Goal: Task Accomplishment & Management: Use online tool/utility

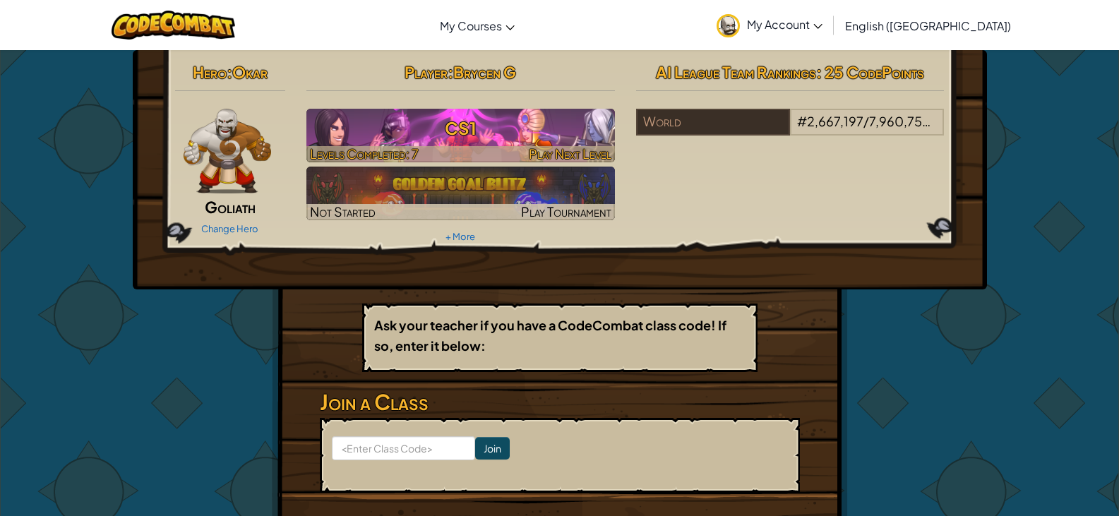
click at [575, 148] on span "Play Next Level" at bounding box center [570, 153] width 83 height 16
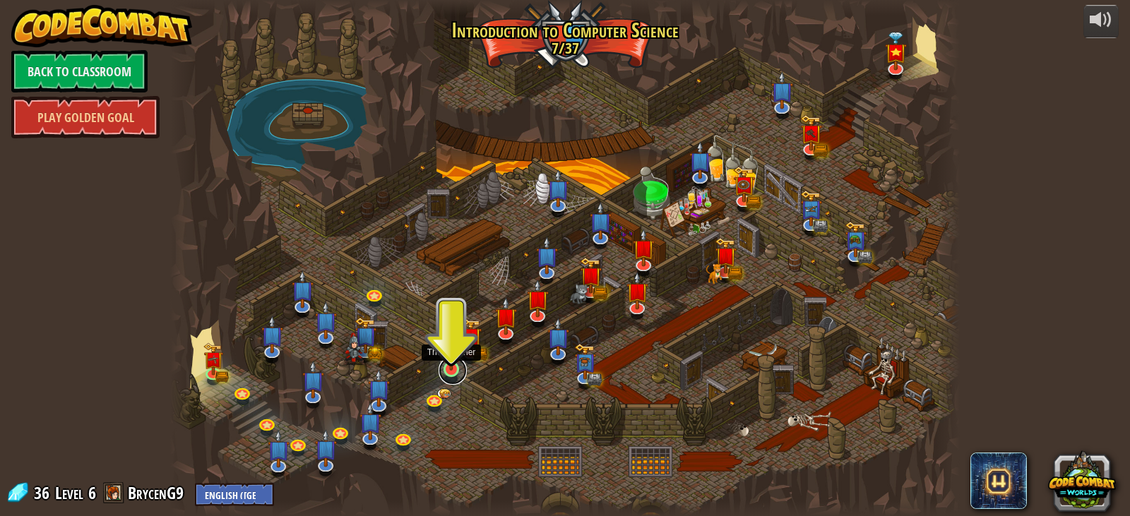
click at [458, 371] on link at bounding box center [452, 371] width 28 height 28
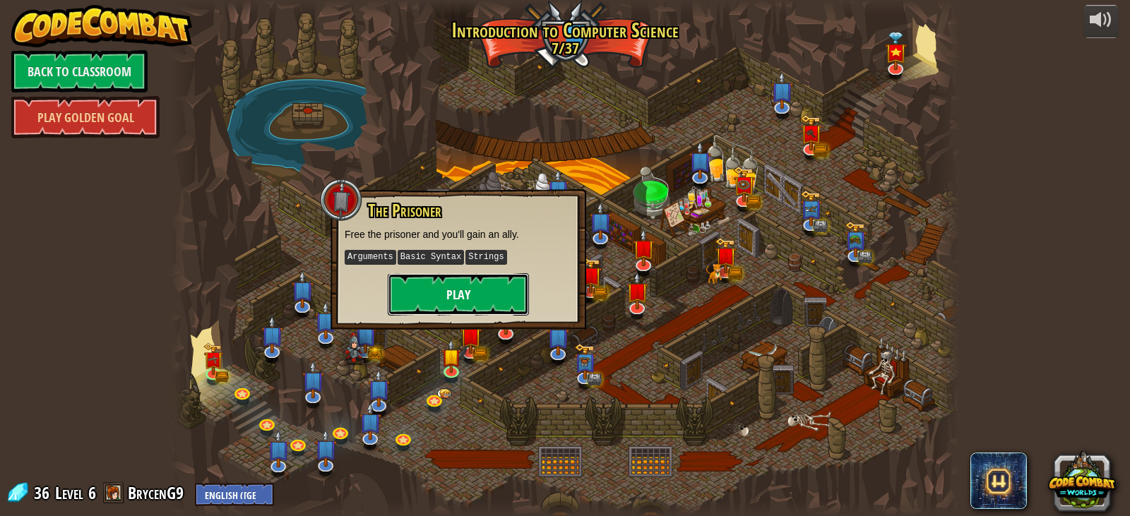
click at [474, 288] on button "Play" at bounding box center [458, 294] width 141 height 42
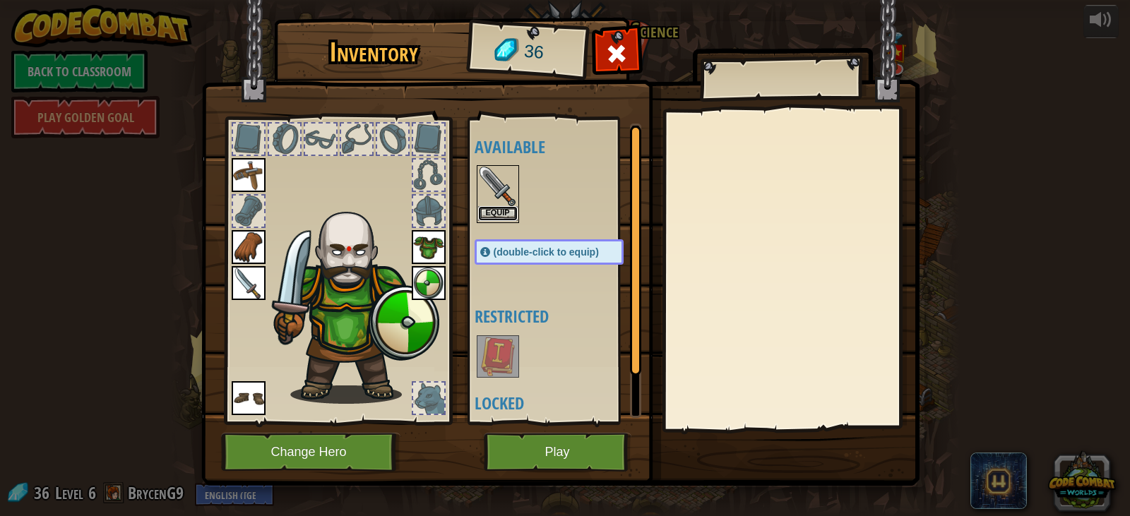
click at [502, 214] on button "Equip" at bounding box center [498, 213] width 40 height 15
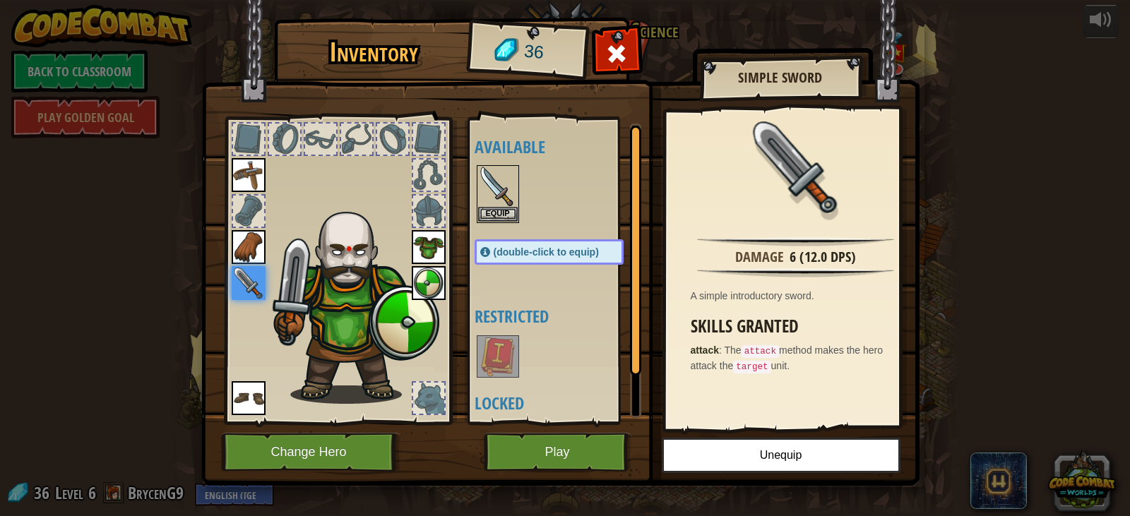
click at [251, 281] on img at bounding box center [249, 283] width 34 height 34
click at [544, 445] on button "Play" at bounding box center [558, 452] width 148 height 39
